Goal: Navigation & Orientation: Understand site structure

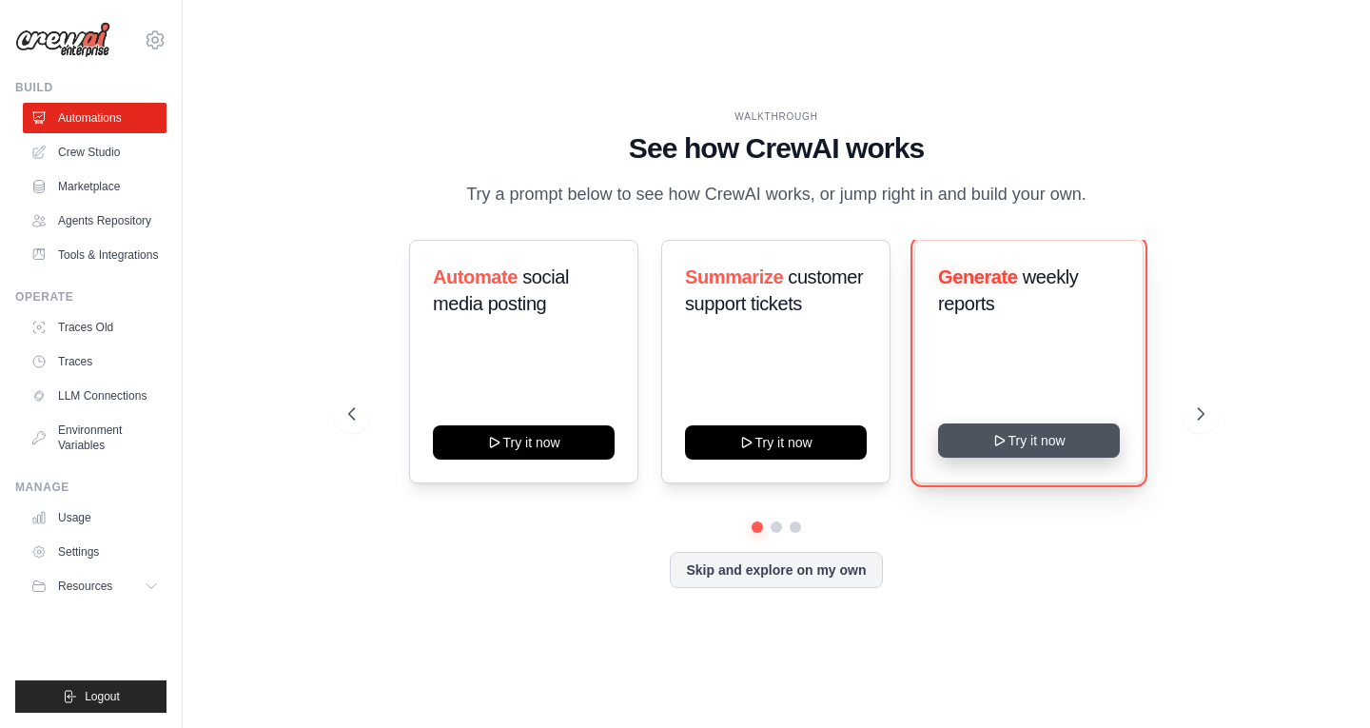
click at [1025, 451] on button "Try it now" at bounding box center [1029, 440] width 182 height 34
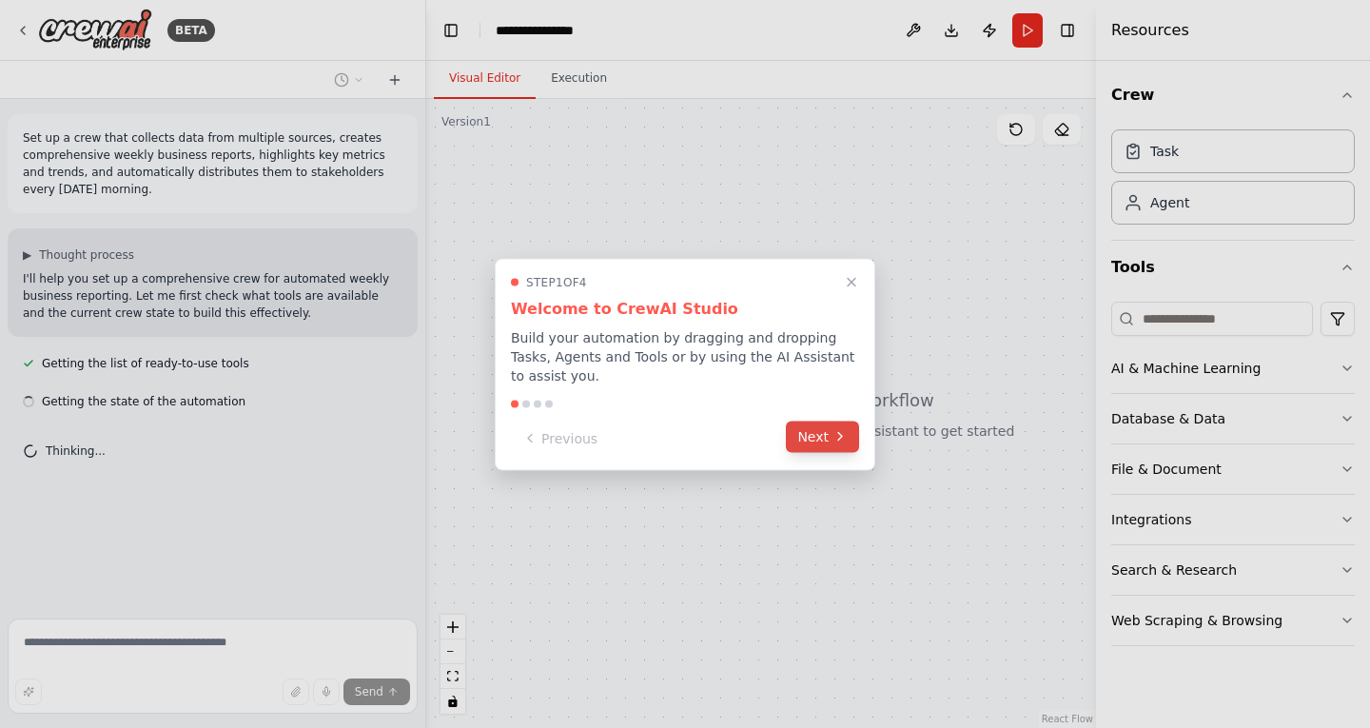
click at [815, 432] on button "Next" at bounding box center [822, 436] width 73 height 31
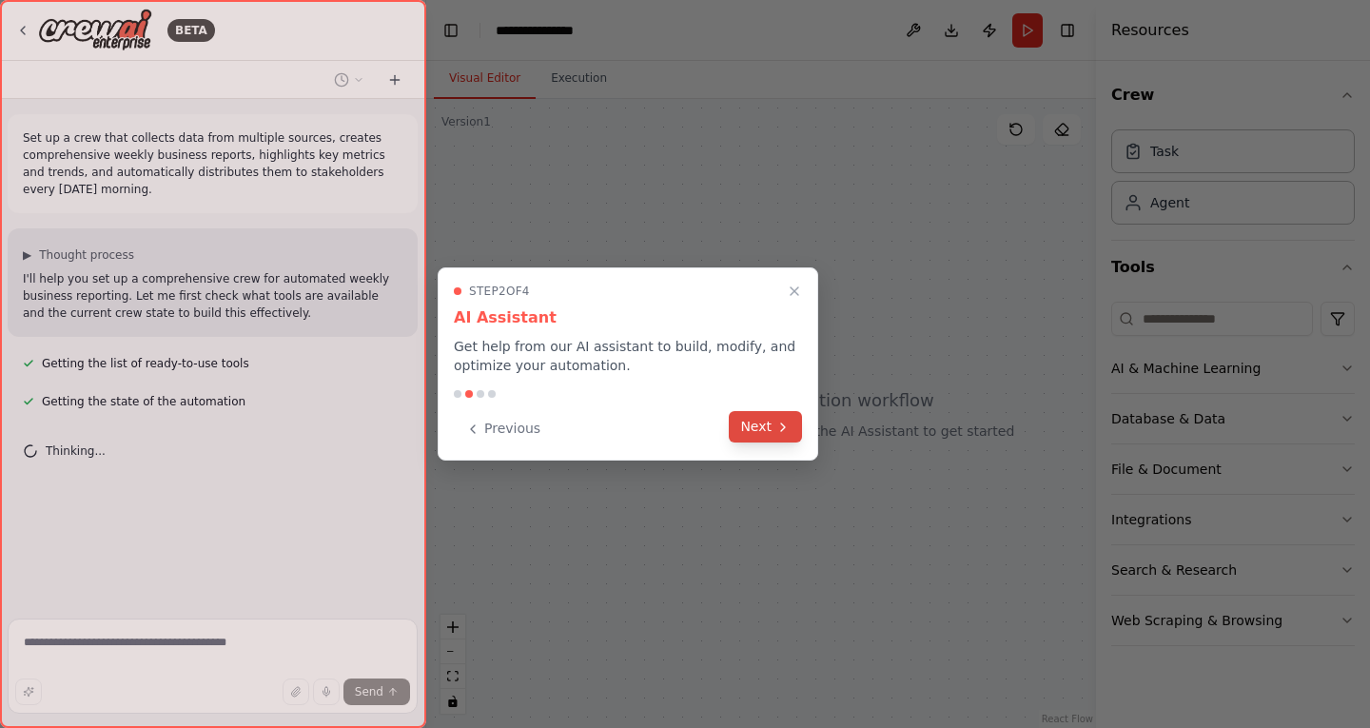
click at [770, 428] on button "Next" at bounding box center [765, 426] width 73 height 31
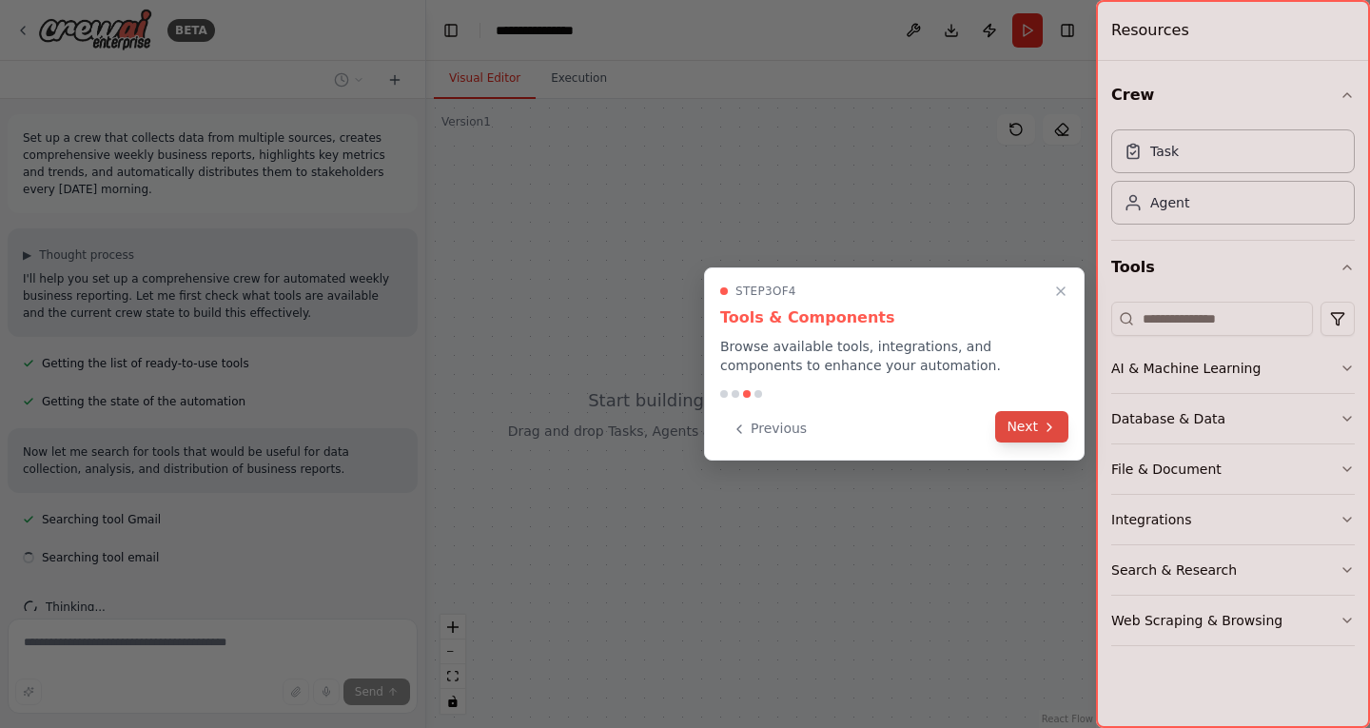
scroll to position [32, 0]
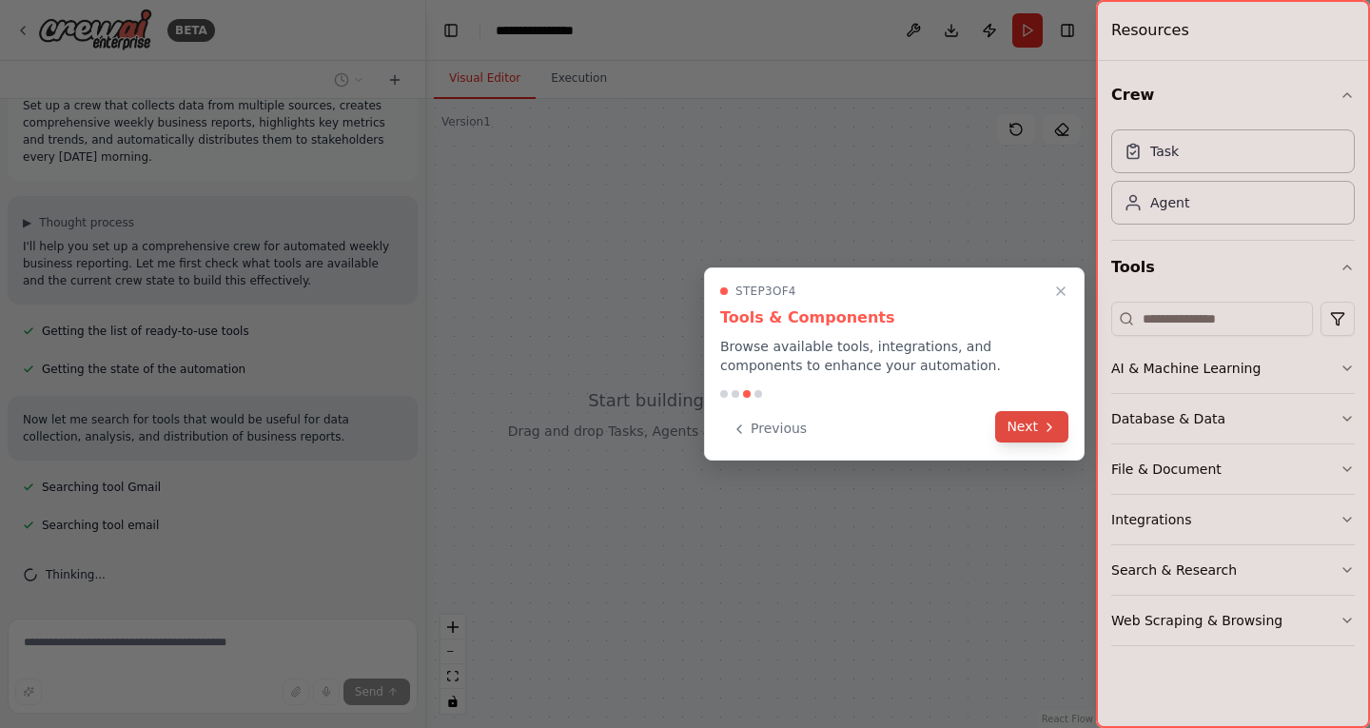
click at [1032, 429] on button "Next" at bounding box center [1031, 426] width 73 height 31
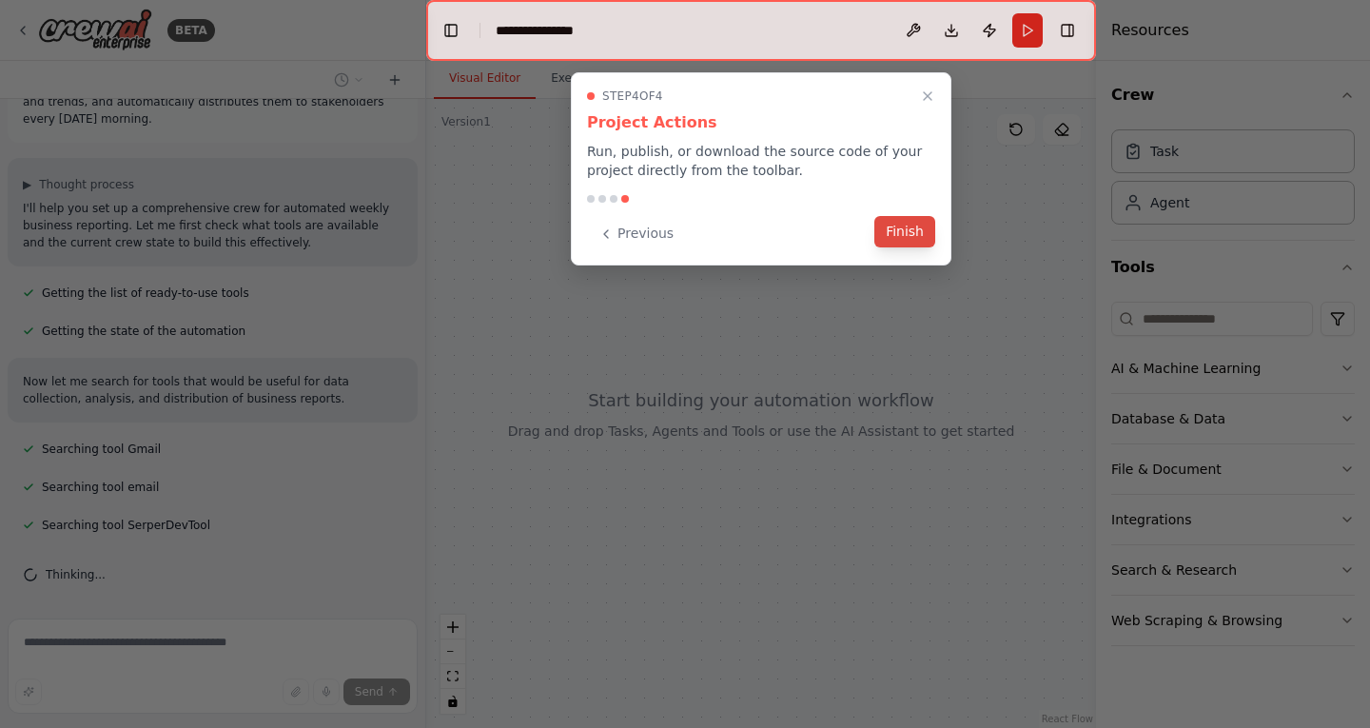
scroll to position [108, 0]
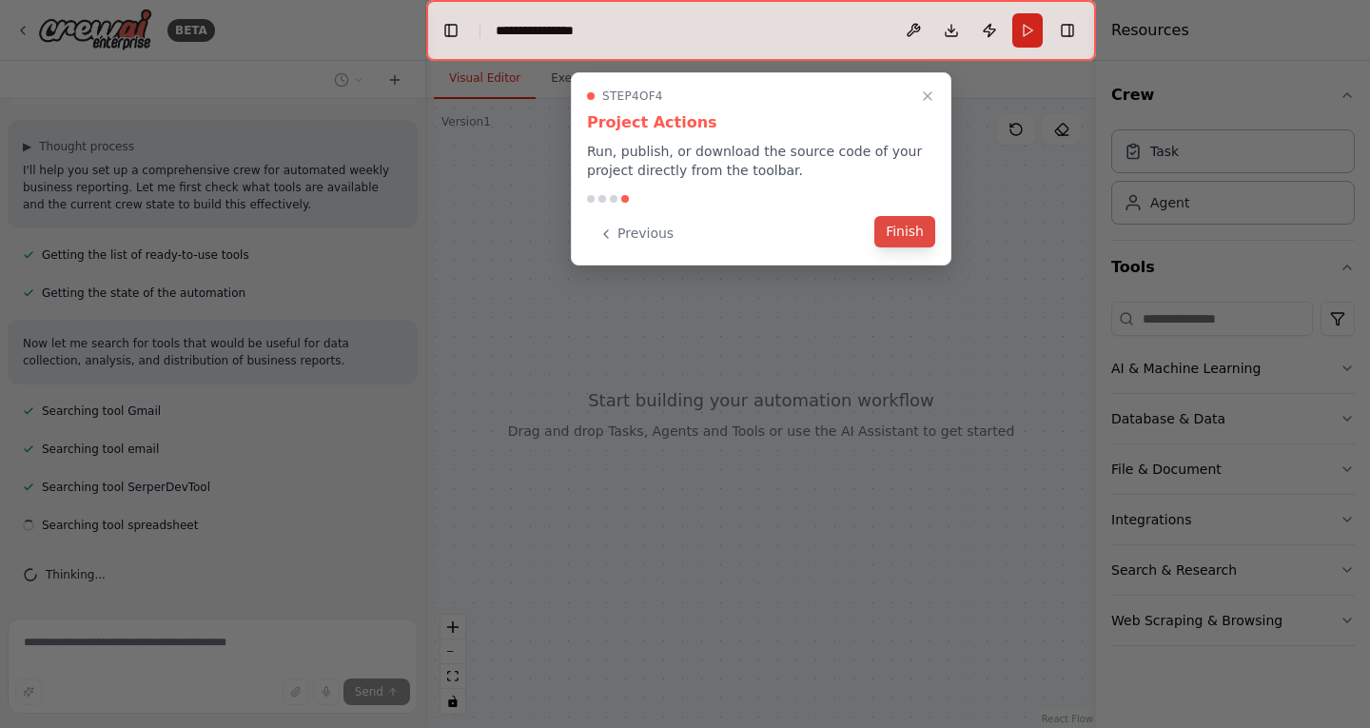
click at [893, 227] on button "Finish" at bounding box center [904, 231] width 61 height 31
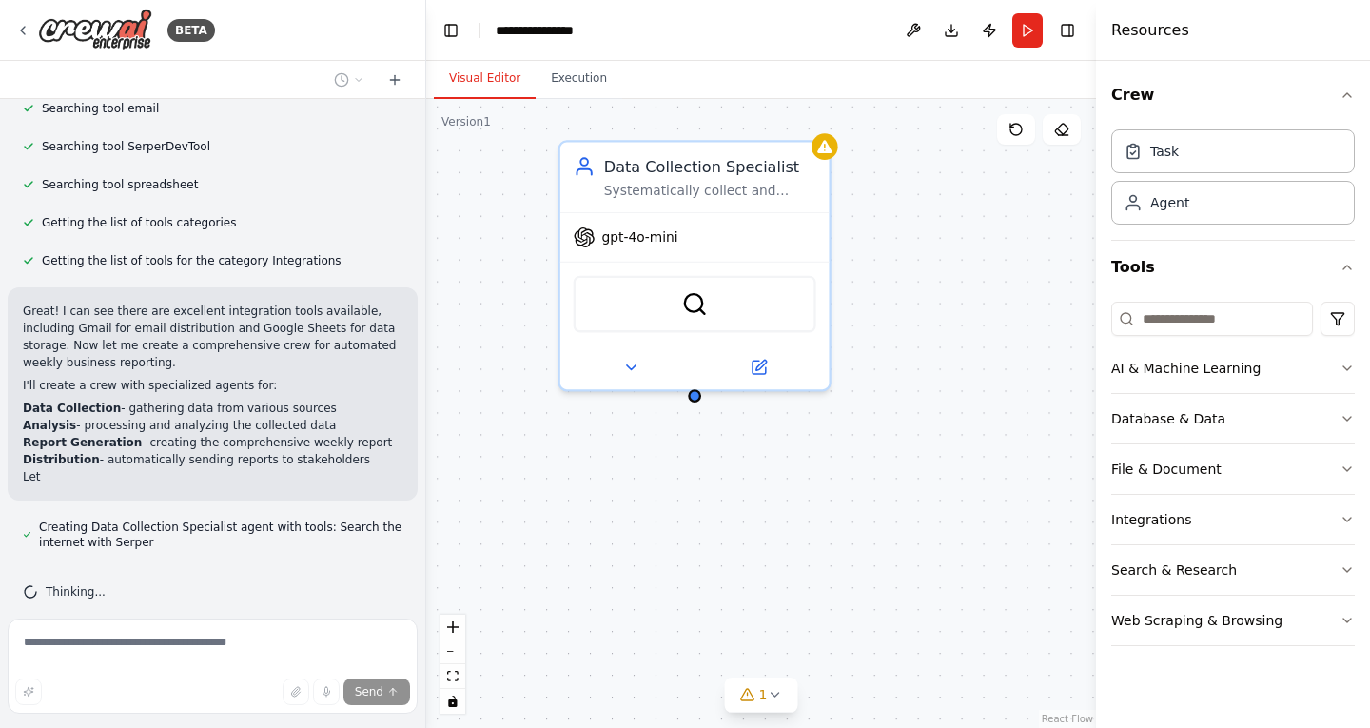
scroll to position [466, 0]
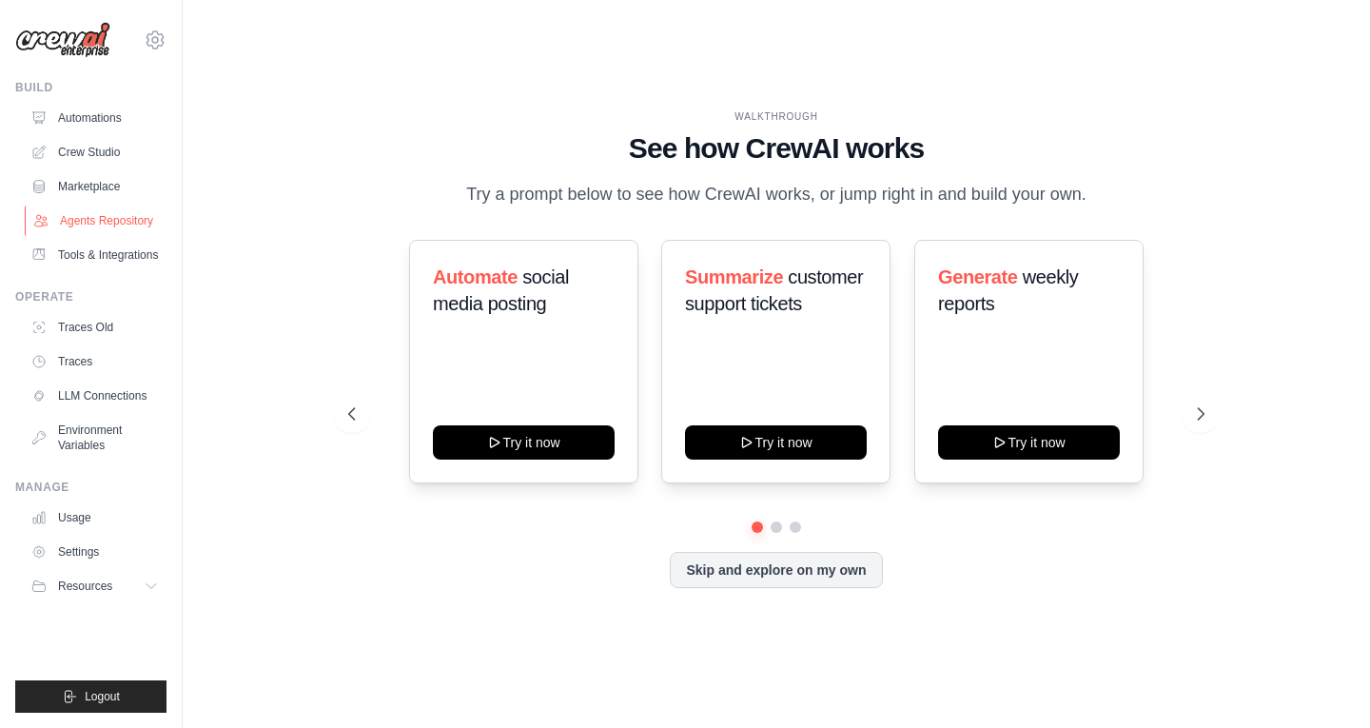
click at [90, 219] on link "Agents Repository" at bounding box center [97, 221] width 144 height 30
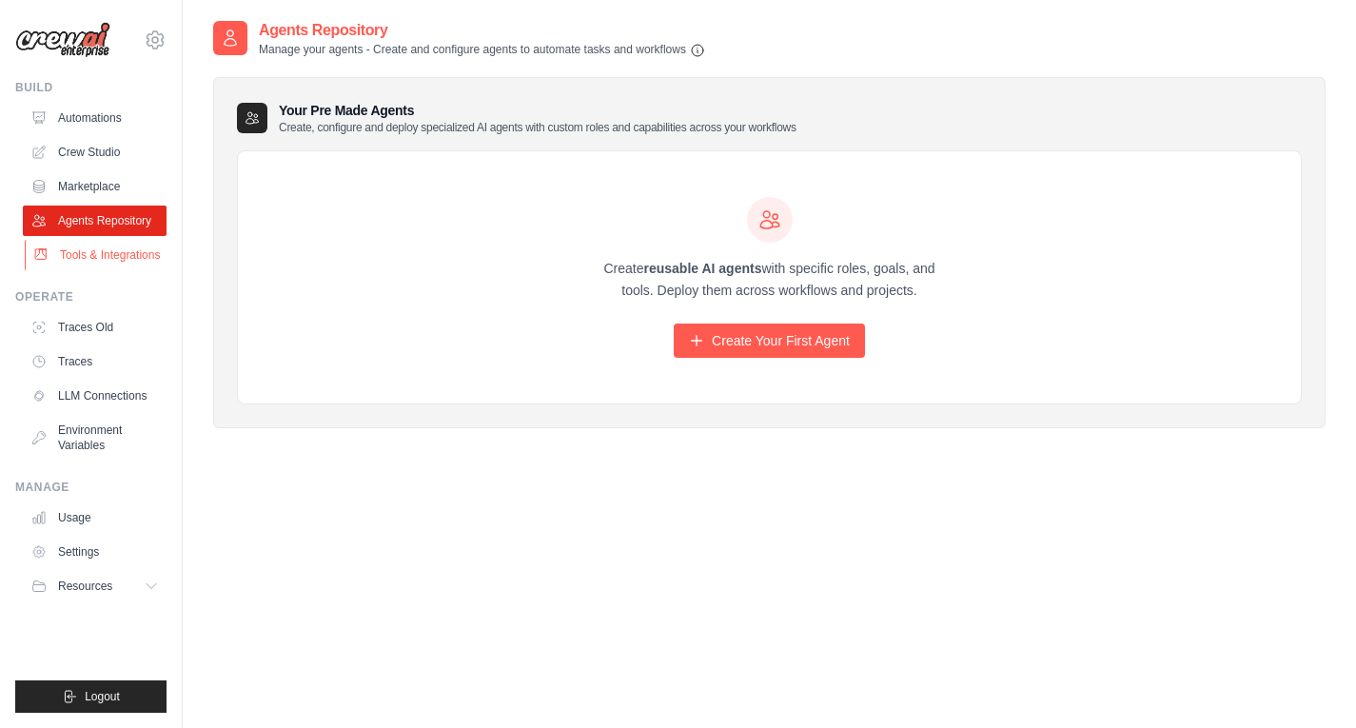
click at [86, 270] on link "Tools & Integrations" at bounding box center [97, 255] width 144 height 30
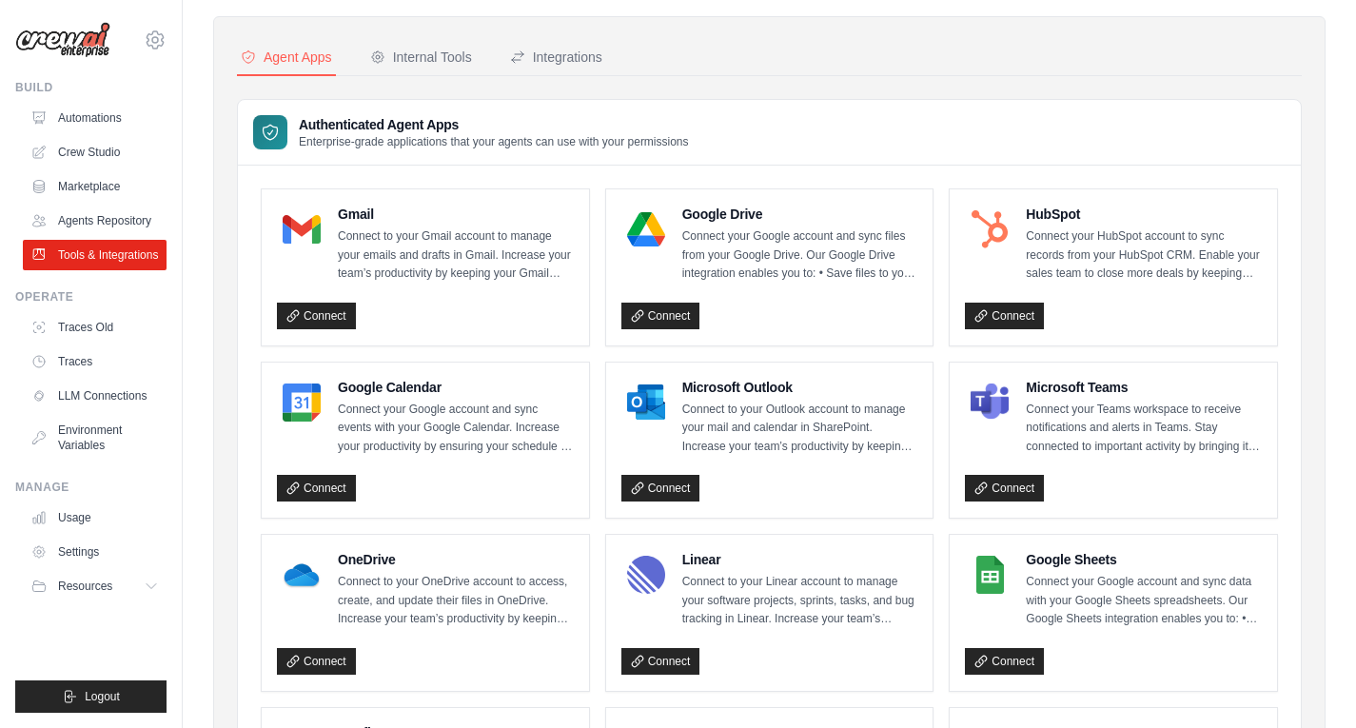
scroll to position [95, 0]
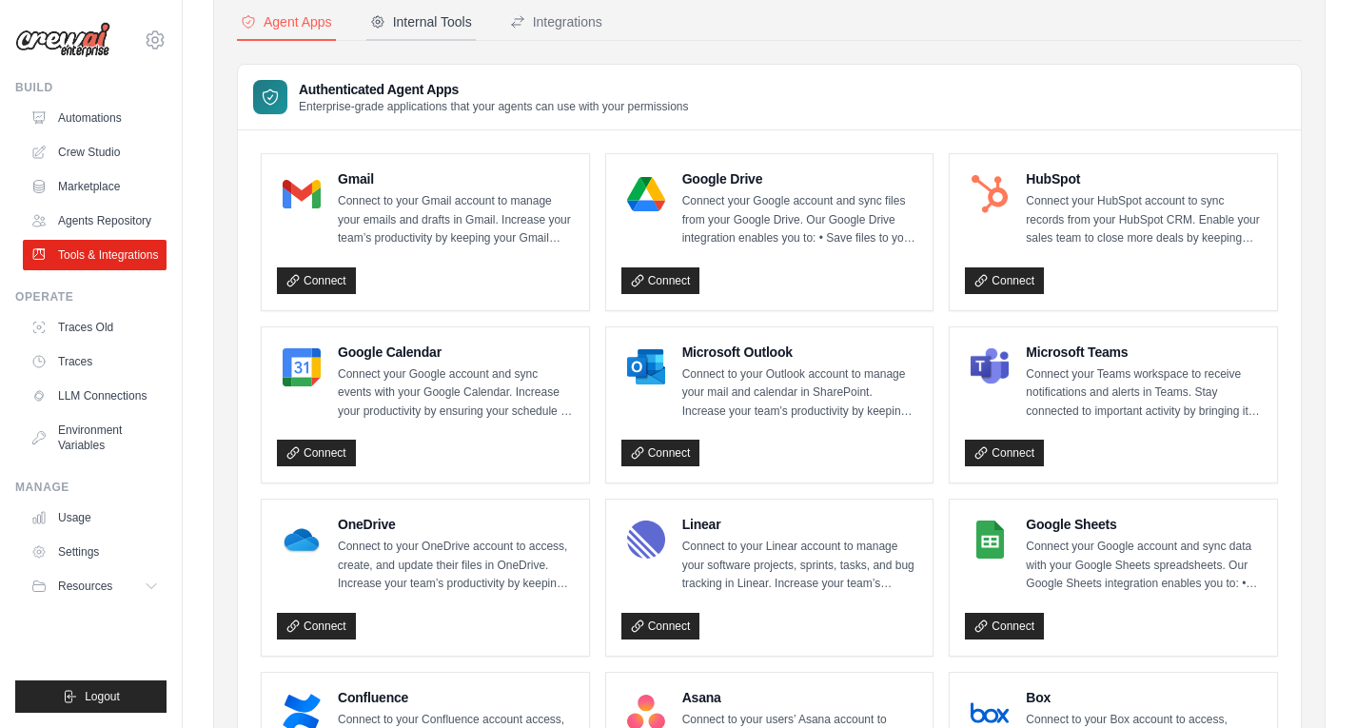
click at [447, 15] on div "Internal Tools" at bounding box center [421, 21] width 102 height 19
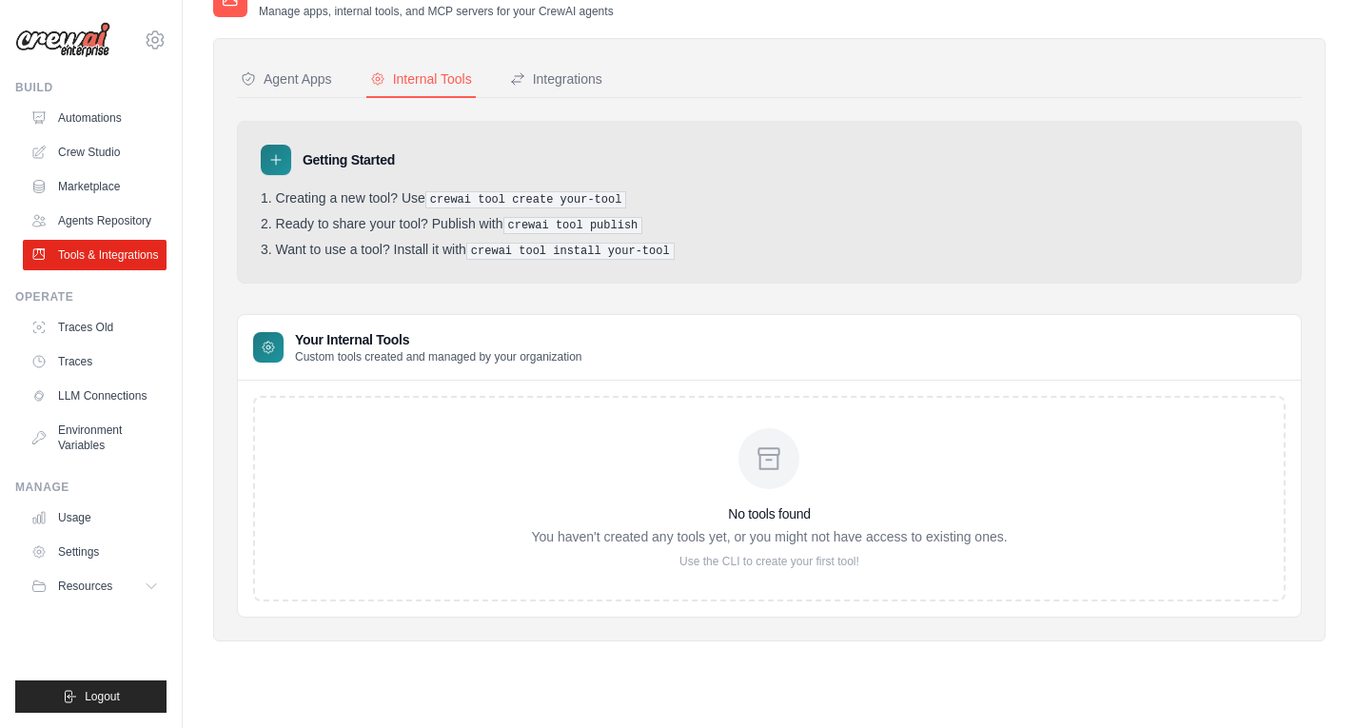
scroll to position [38, 0]
click at [569, 88] on button "Integrations" at bounding box center [556, 80] width 100 height 36
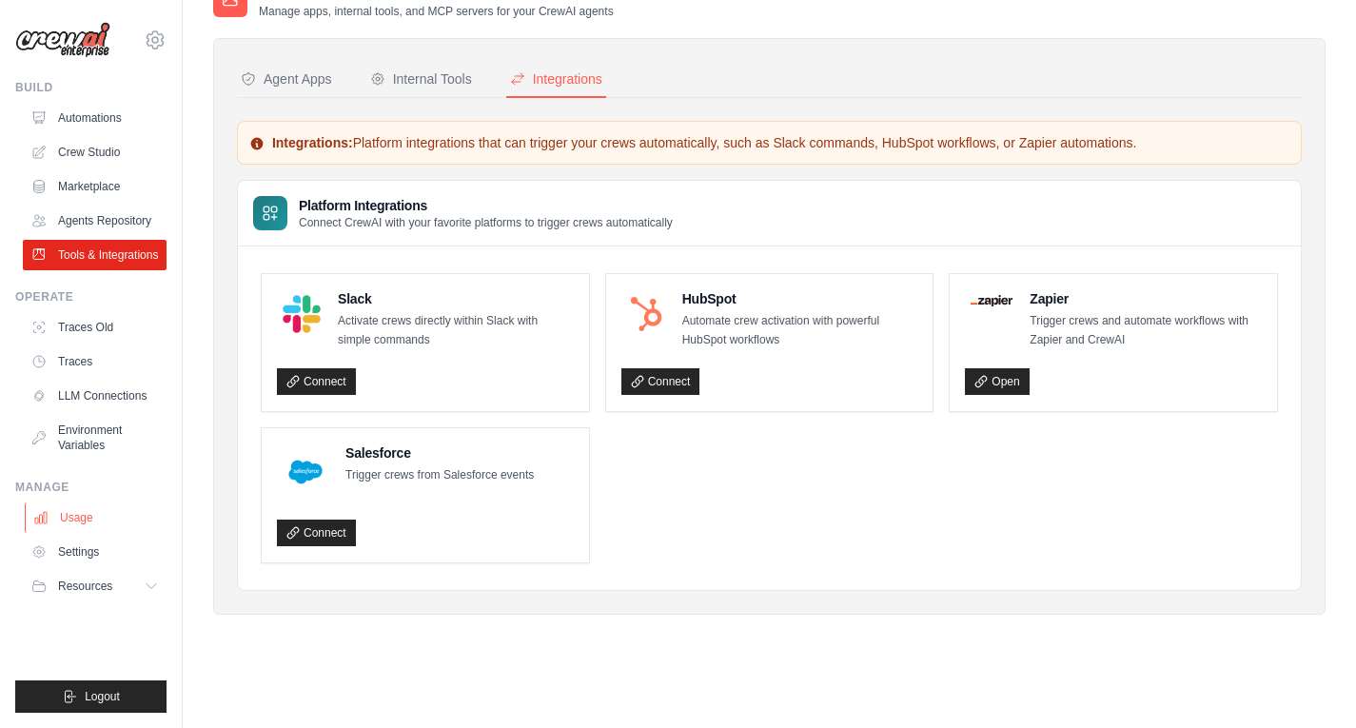
click at [77, 528] on link "Usage" at bounding box center [97, 517] width 144 height 30
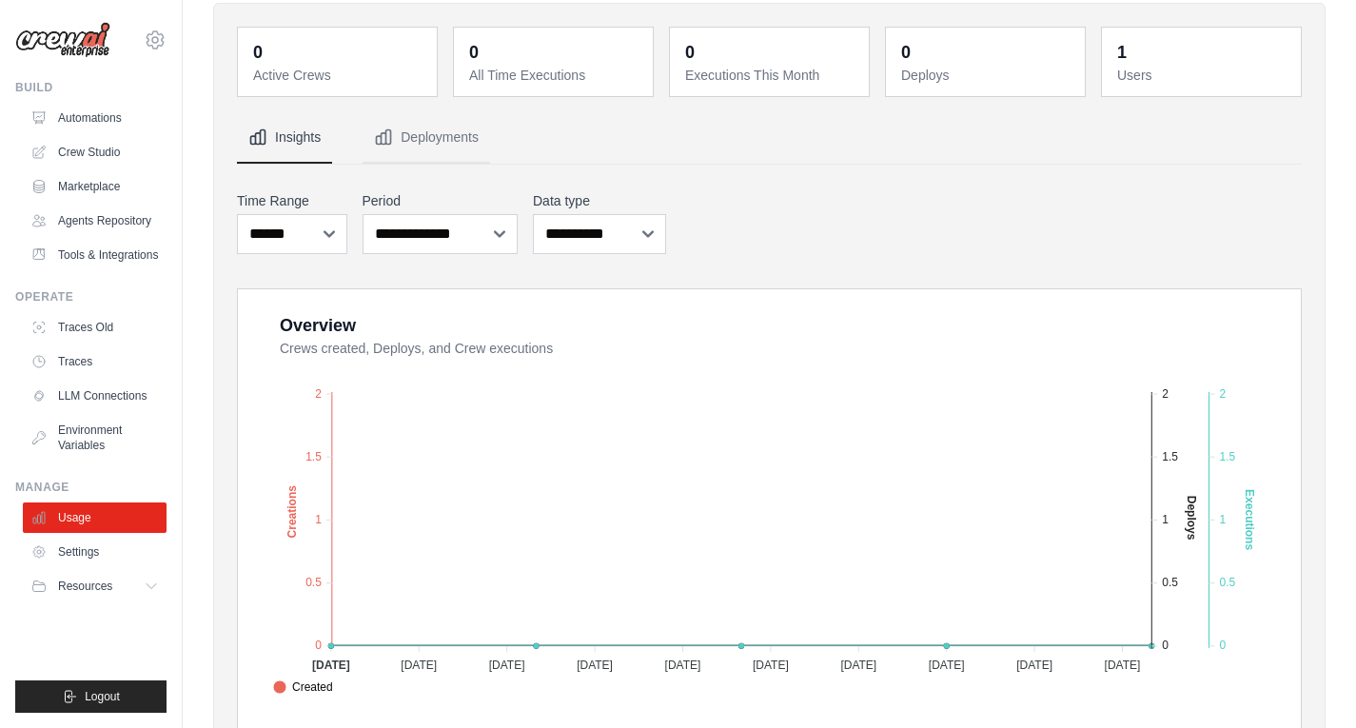
scroll to position [95, 0]
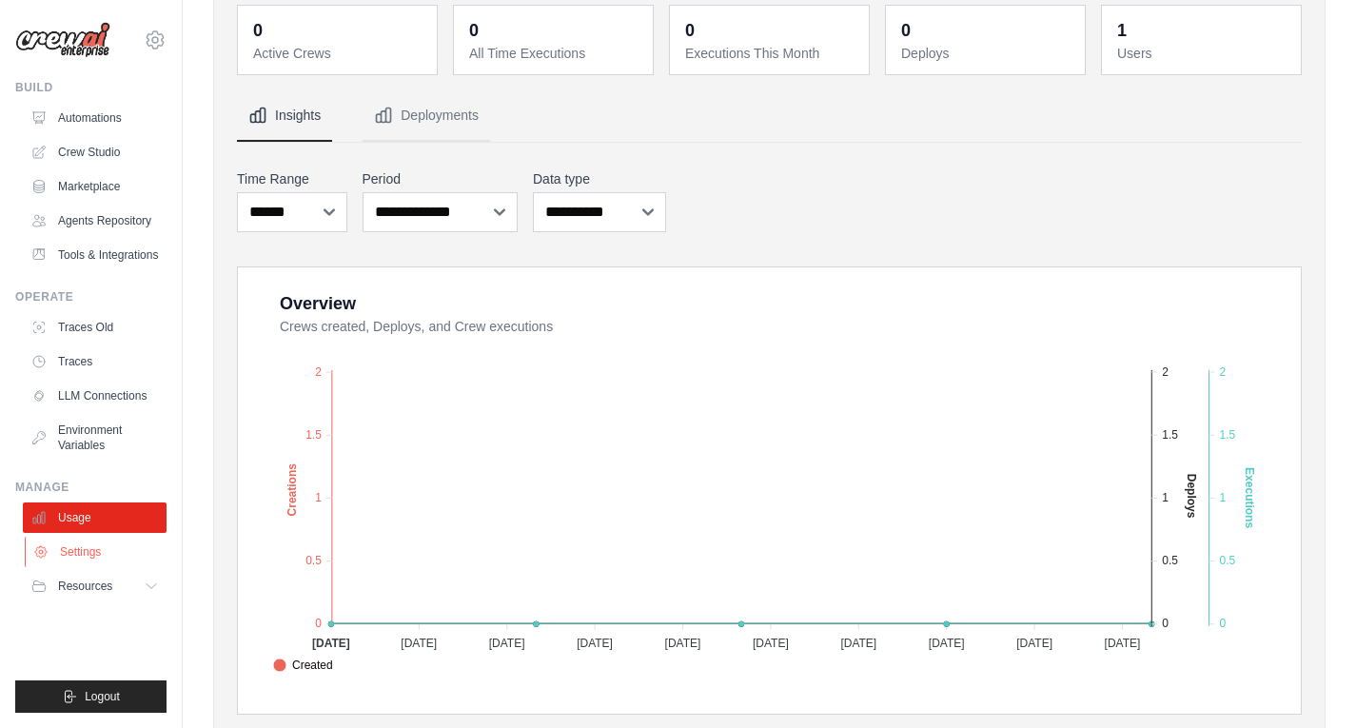
click at [95, 567] on link "Settings" at bounding box center [97, 552] width 144 height 30
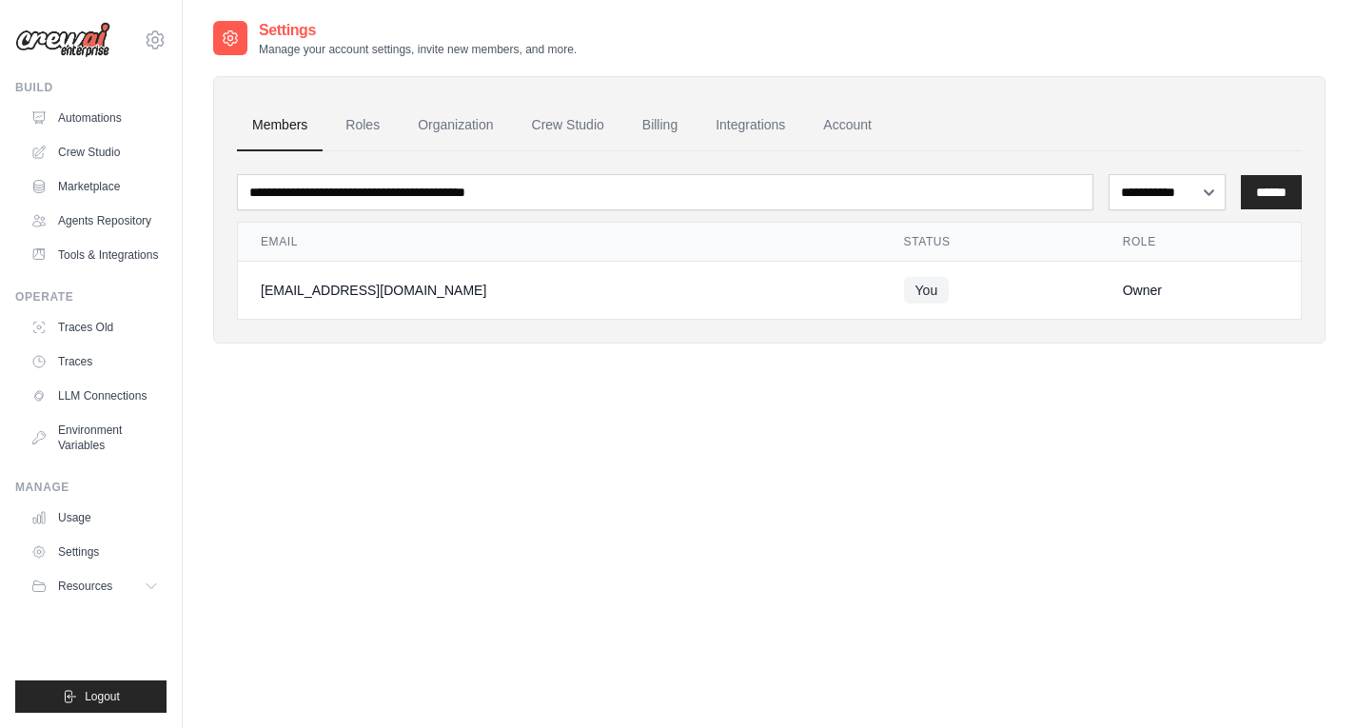
click at [63, 40] on img at bounding box center [62, 40] width 95 height 36
